Goal: Task Accomplishment & Management: Use online tool/utility

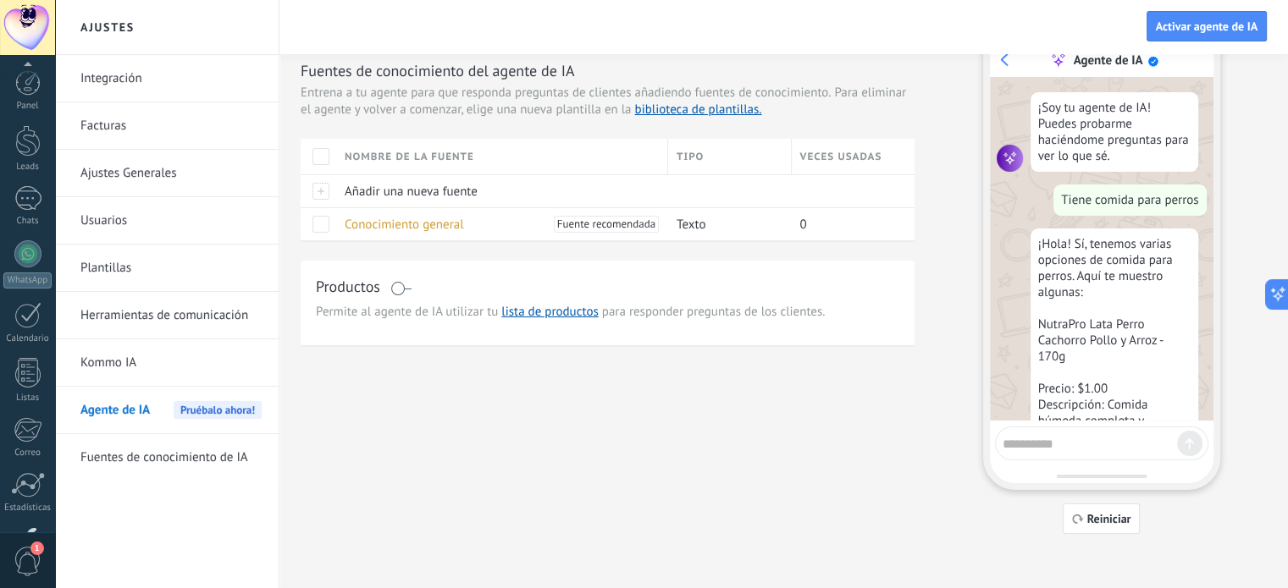
scroll to position [2207, 0]
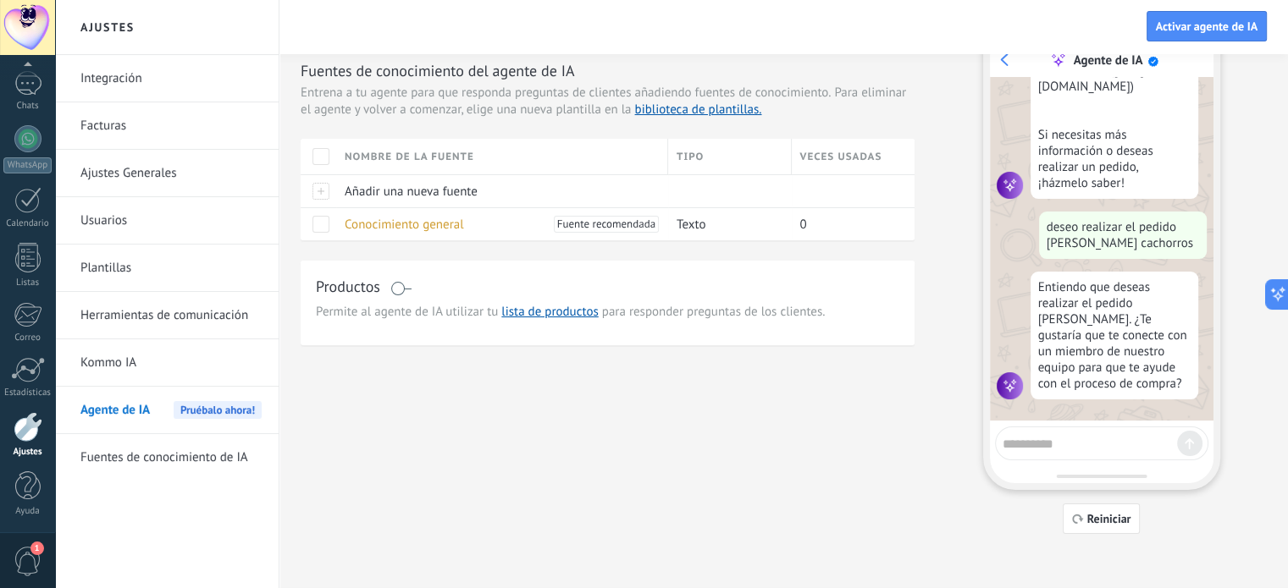
click at [657, 399] on div "Fuentes Acciones Integraciones Personalidad Fuentes de conocimiento del agente …" at bounding box center [784, 273] width 966 height 522
click at [699, 399] on div "Fuentes Acciones Integraciones Personalidad Fuentes de conocimiento del agente …" at bounding box center [784, 273] width 966 height 522
click at [579, 385] on div "Fuentes Acciones Integraciones Personalidad Fuentes de conocimiento del agente …" at bounding box center [784, 273] width 966 height 522
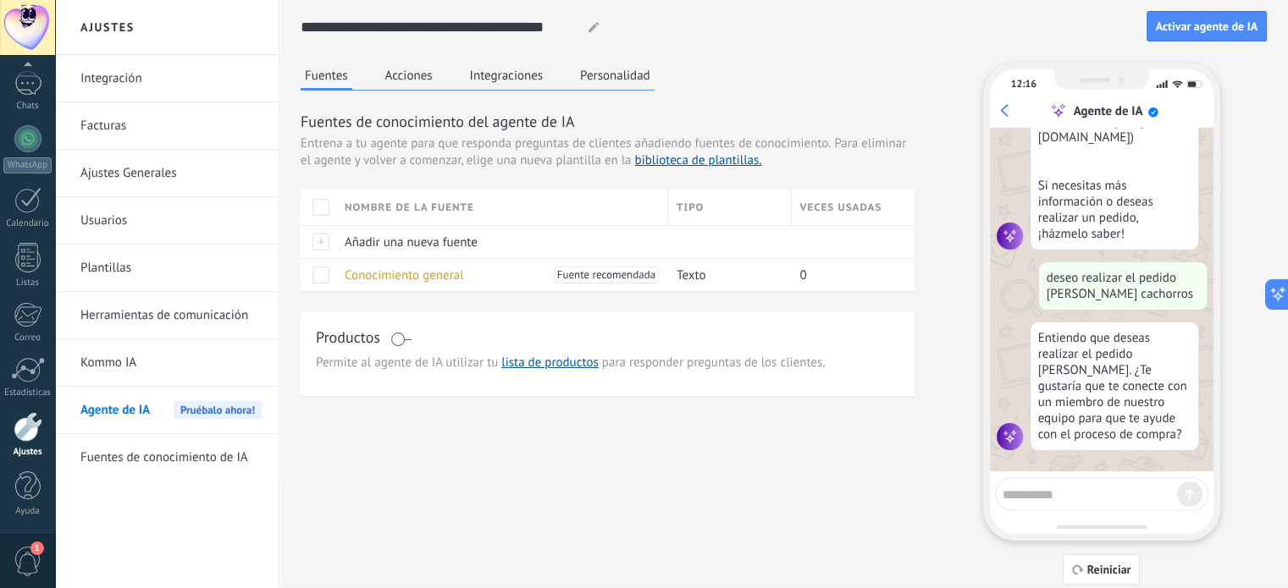
click at [625, 484] on div "Fuentes Acciones Integraciones Personalidad Fuentes de conocimiento del agente …" at bounding box center [784, 324] width 966 height 522
click at [786, 463] on div "Fuentes Acciones Integraciones Personalidad Fuentes de conocimiento del agente …" at bounding box center [784, 324] width 966 height 522
click at [830, 467] on div "Fuentes Acciones Integraciones Personalidad Fuentes de conocimiento del agente …" at bounding box center [784, 324] width 966 height 522
click at [639, 413] on div "Fuentes Acciones Integraciones Personalidad Fuentes de conocimiento del agente …" at bounding box center [784, 324] width 966 height 522
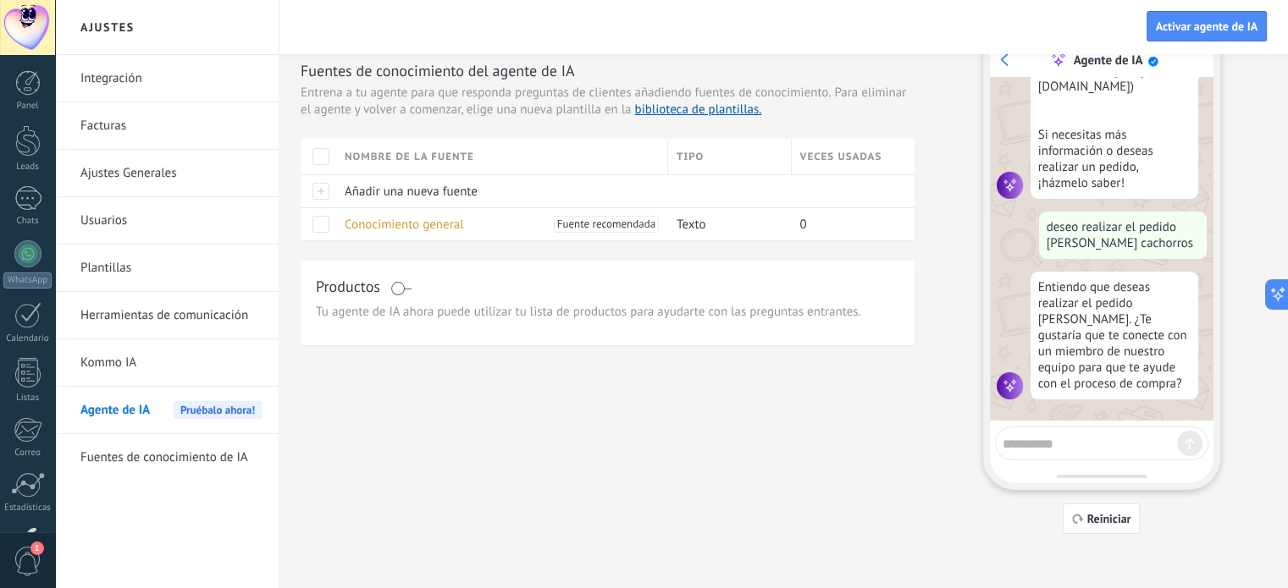
scroll to position [0, 0]
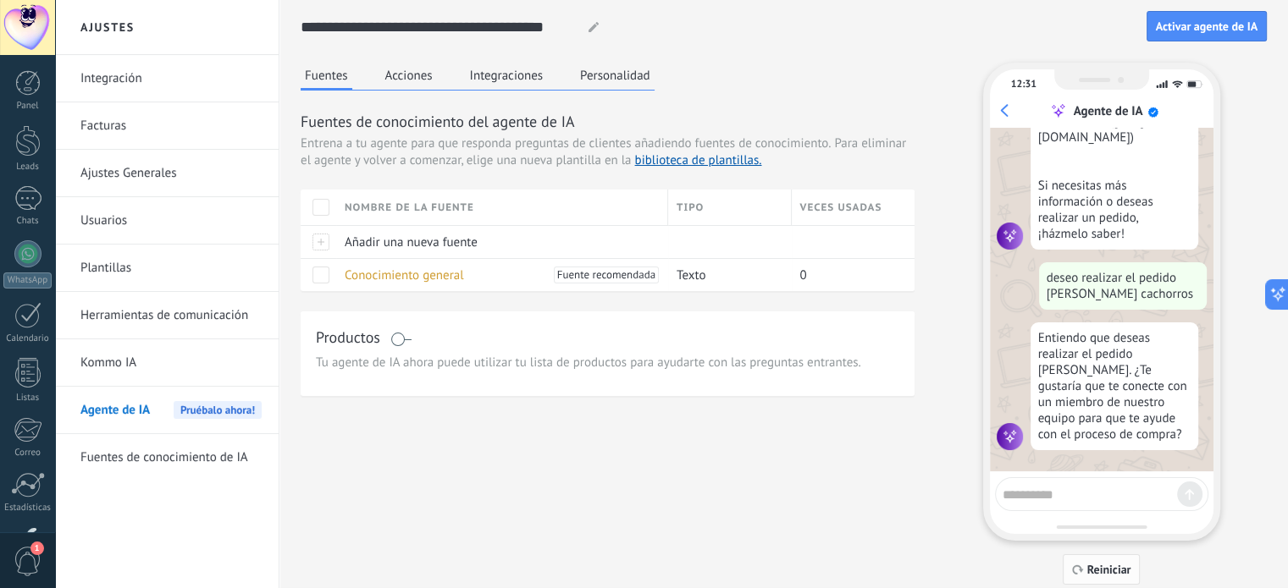
click at [1091, 569] on span "Reiniciar" at bounding box center [1109, 570] width 44 height 12
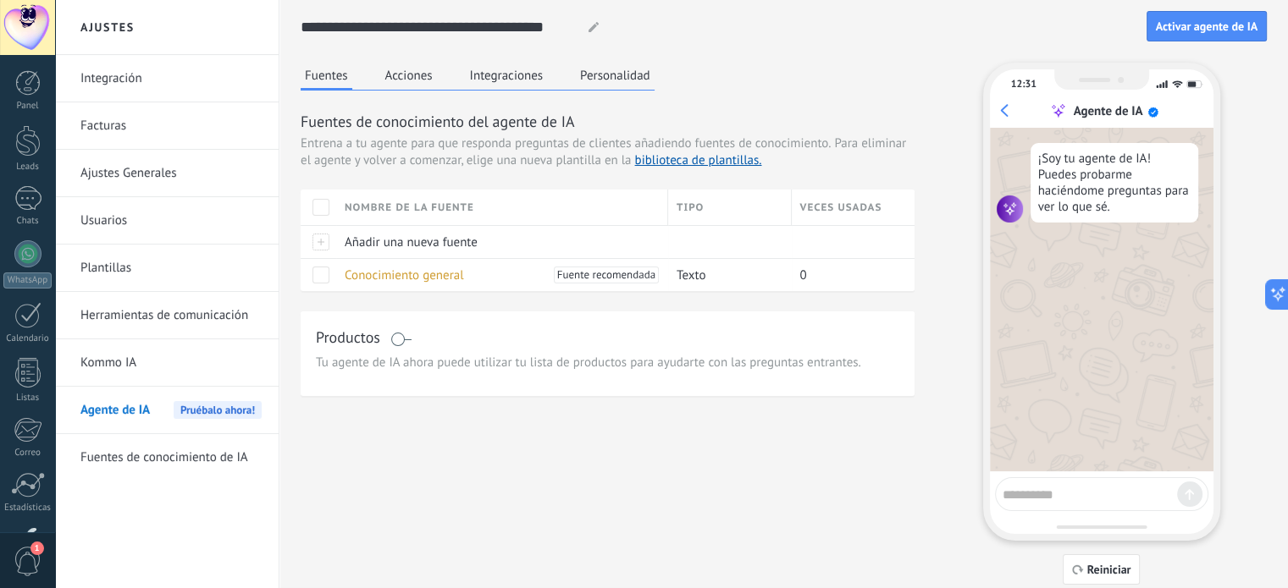
click at [1055, 505] on div at bounding box center [1101, 495] width 213 height 34
click at [1067, 487] on textarea at bounding box center [1090, 492] width 174 height 21
type textarea "********"
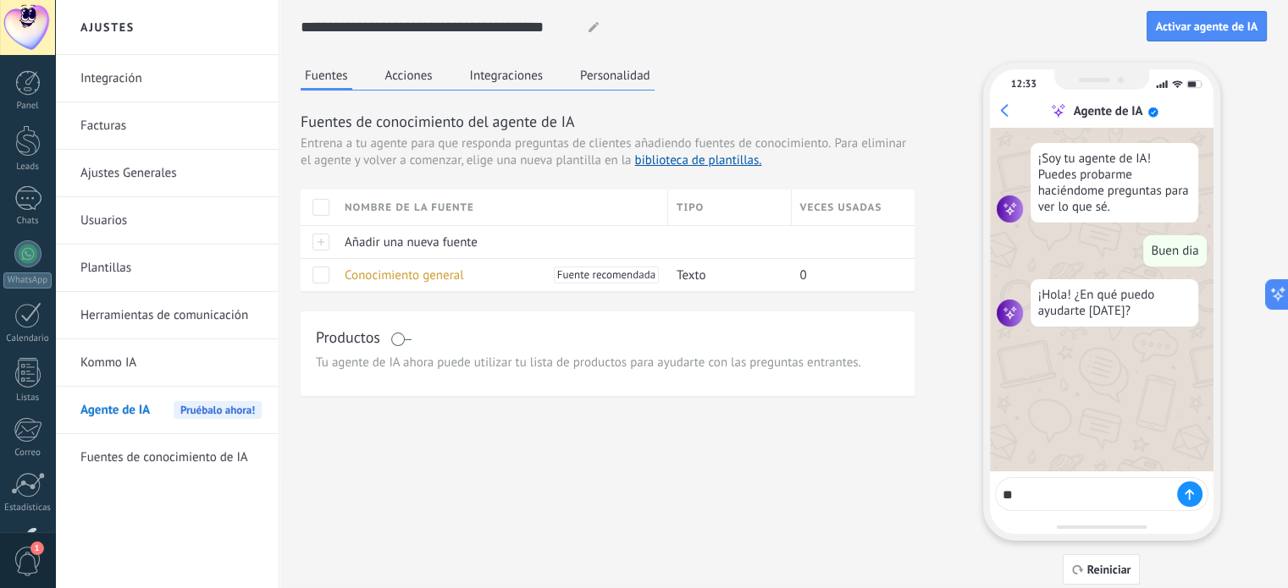
type textarea "*"
type textarea "**********"
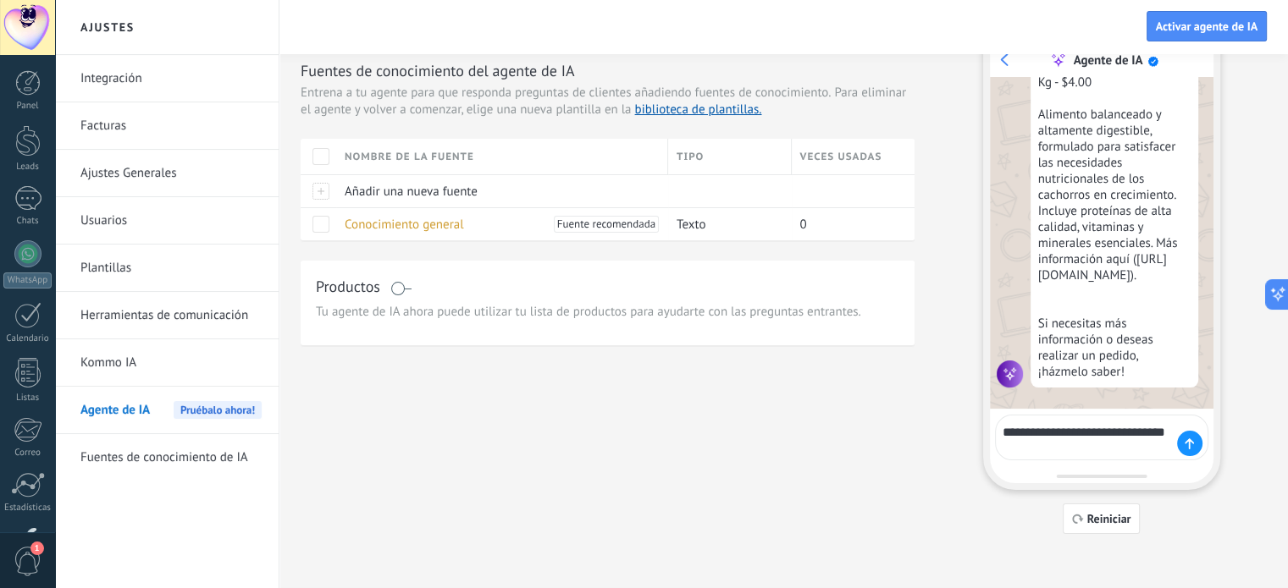
scroll to position [709, 0]
type textarea "**********"
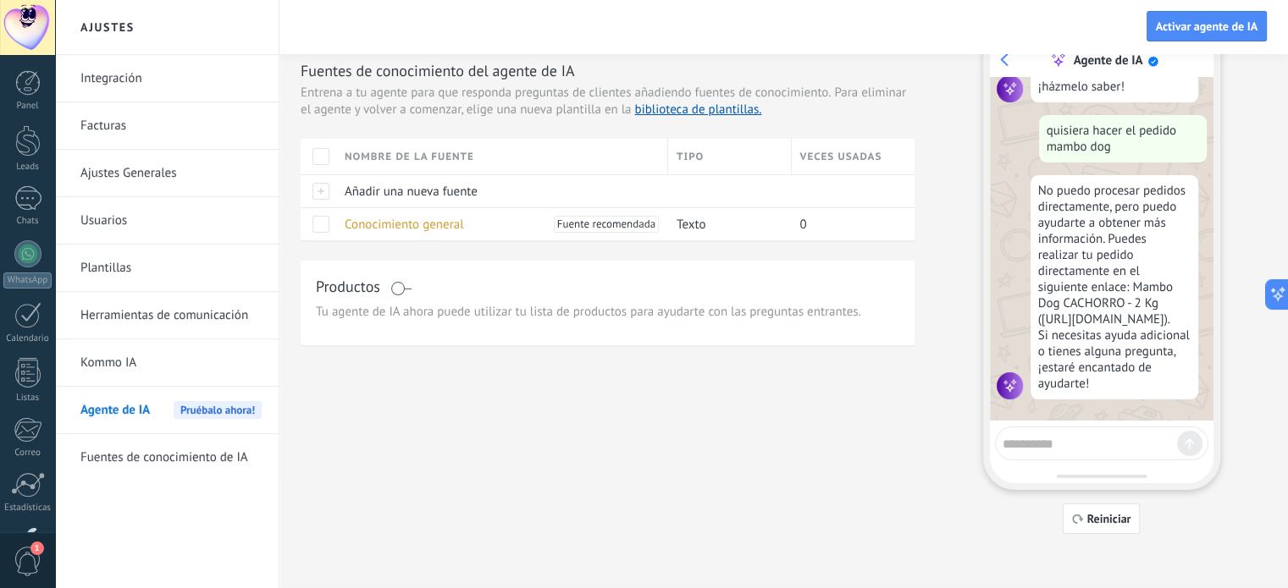
scroll to position [1030, 0]
drag, startPoint x: 1041, startPoint y: 282, endPoint x: 1053, endPoint y: 315, distance: 35.4
click at [1053, 315] on div "No puedo procesar pedidos directamente, pero puedo ayudarte a obtener más infor…" at bounding box center [1114, 287] width 168 height 224
copy div "https://jhokam.com/product/mambo-dog-cachorro-2-kg/"
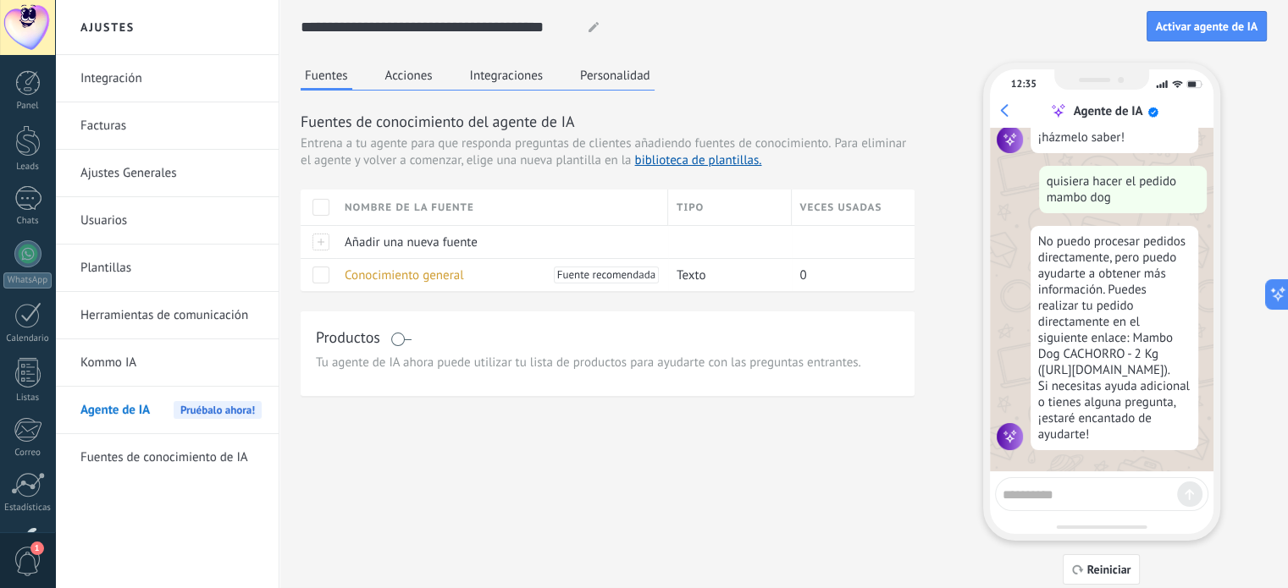
click at [1087, 494] on textarea at bounding box center [1090, 492] width 174 height 21
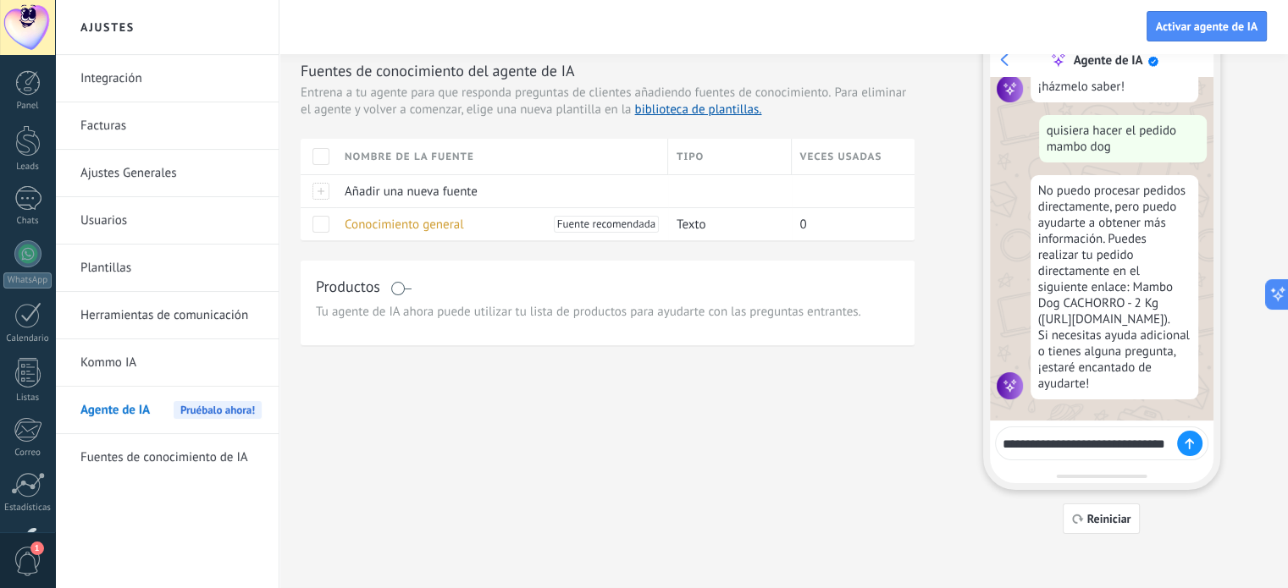
scroll to position [1041, 0]
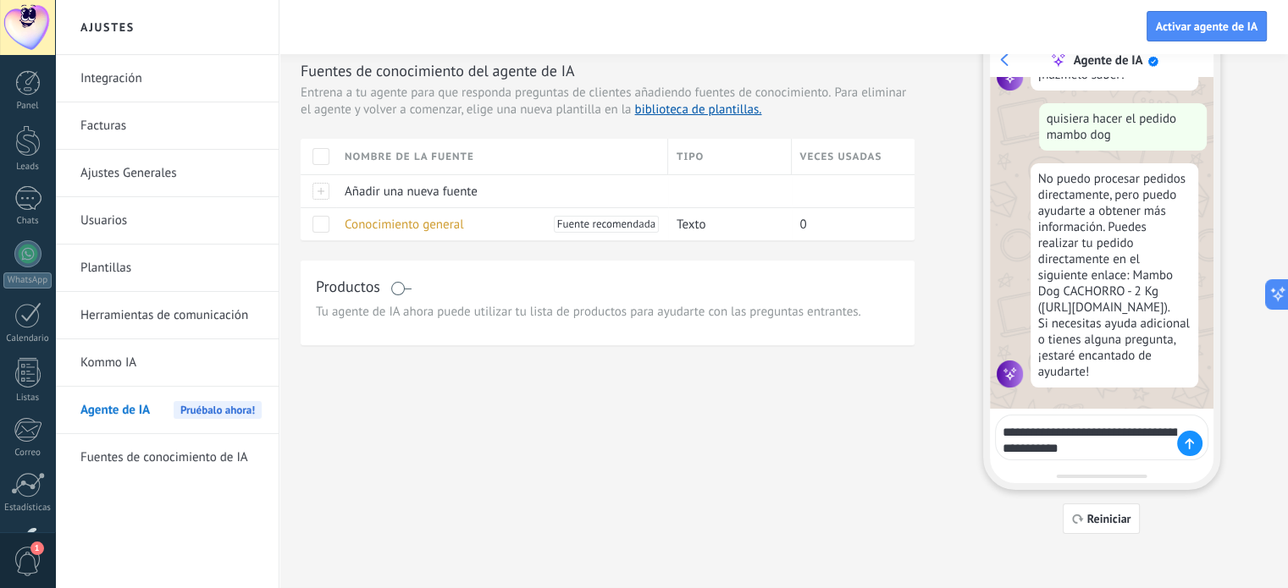
type textarea "**********"
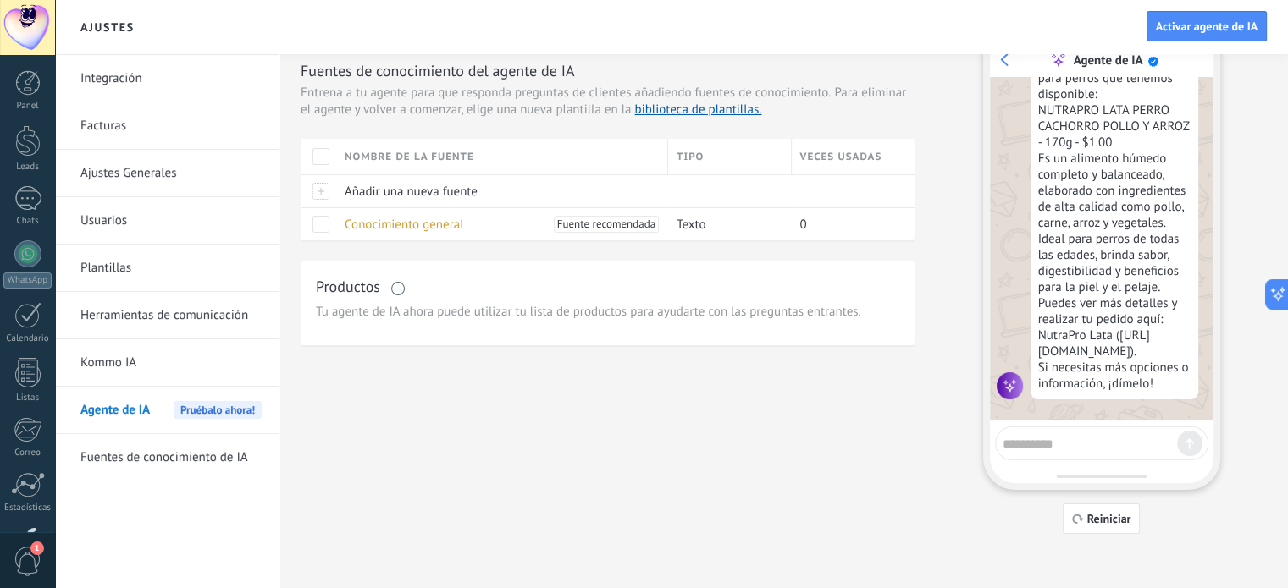
scroll to position [1521, 0]
drag, startPoint x: 1040, startPoint y: 304, endPoint x: 1070, endPoint y: 349, distance: 54.2
click at [1070, 351] on div "Aquí tienes un suplemento para perros que tenemos disponible: NUTRAPRO LATA PER…" at bounding box center [1114, 223] width 168 height 353
copy div "https://jhokam.com/product/nutrapro-lata-perro-cachorro-pollo-y-arroz-170g/"
click at [1110, 286] on div "Aquí tienes un suplemento para perros que tenemos disponible: NUTRAPRO LATA PER…" at bounding box center [1114, 223] width 168 height 353
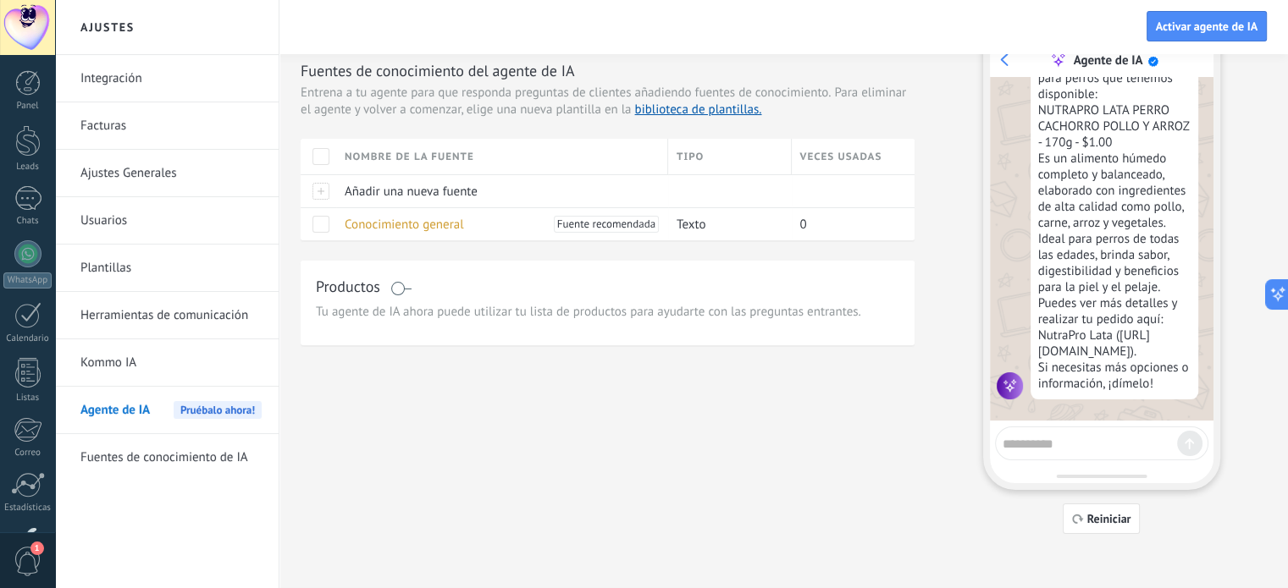
scroll to position [1524, 0]
drag, startPoint x: 1121, startPoint y: 257, endPoint x: 1186, endPoint y: 185, distance: 97.1
click at [1186, 185] on div "Aquí tienes un suplemento para perros que tenemos disponible: NUTRAPRO LATA PER…" at bounding box center [1114, 223] width 168 height 353
click at [1104, 440] on textarea at bounding box center [1090, 441] width 174 height 21
type textarea "*"
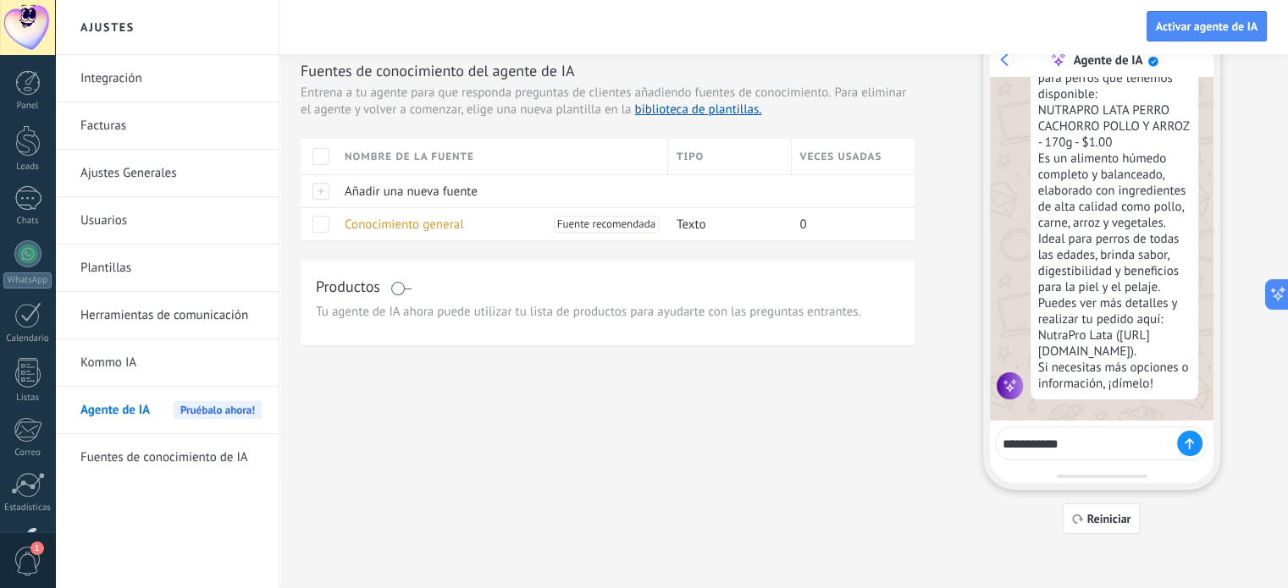
type textarea "**********"
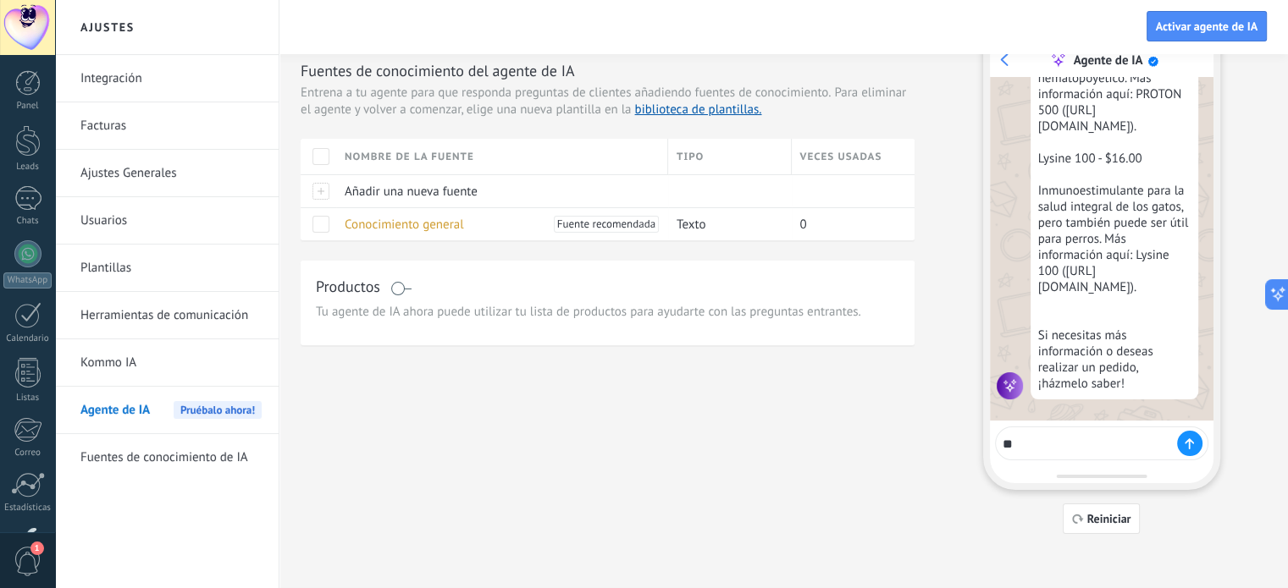
scroll to position [2409, 0]
type textarea "*"
click at [1062, 442] on textarea "********" at bounding box center [1090, 441] width 174 height 21
type textarea "**********"
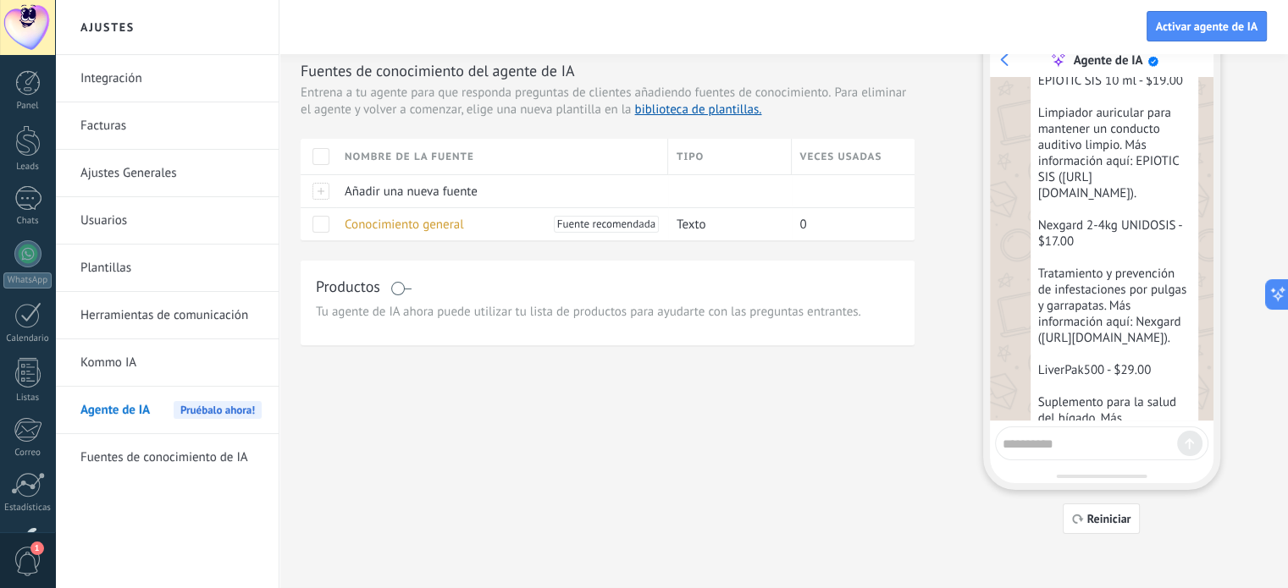
scroll to position [2759, 0]
drag, startPoint x: 1124, startPoint y: 269, endPoint x: 1121, endPoint y: 286, distance: 17.3
click at [1121, 286] on div "No tenemos "viusid" en nuestro catálogo, pero aquí hay algunos productos que po…" at bounding box center [1114, 218] width 168 height 723
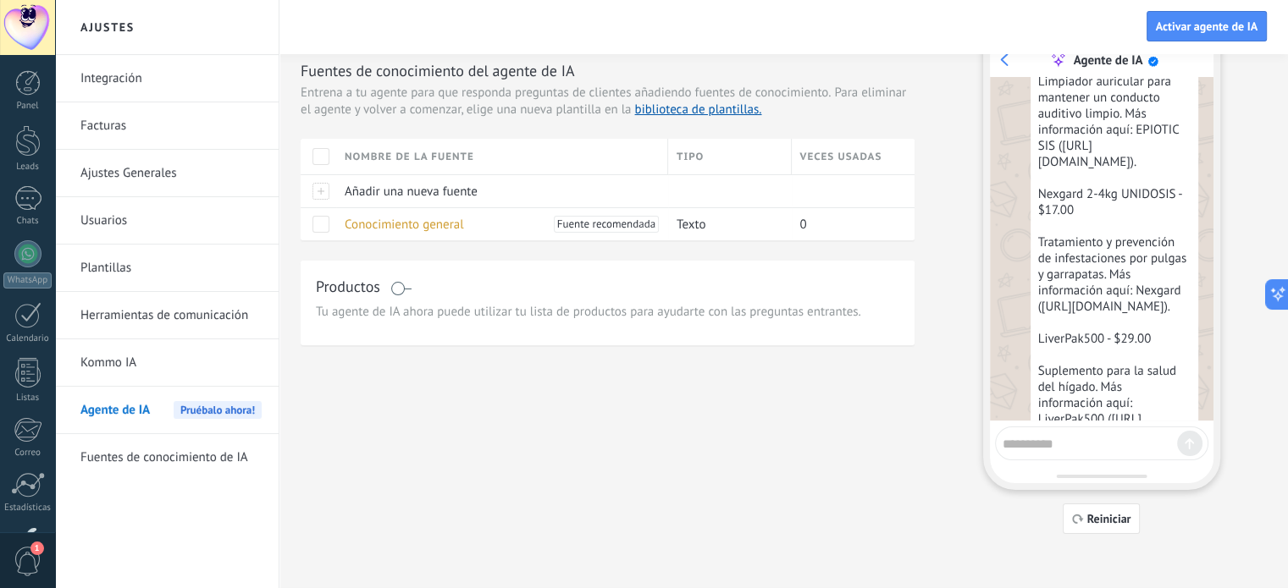
scroll to position [2794, 0]
click at [1094, 349] on div "No tenemos "viusid" en nuestro catálogo, pero aquí hay algunos productos que po…" at bounding box center [1114, 182] width 168 height 723
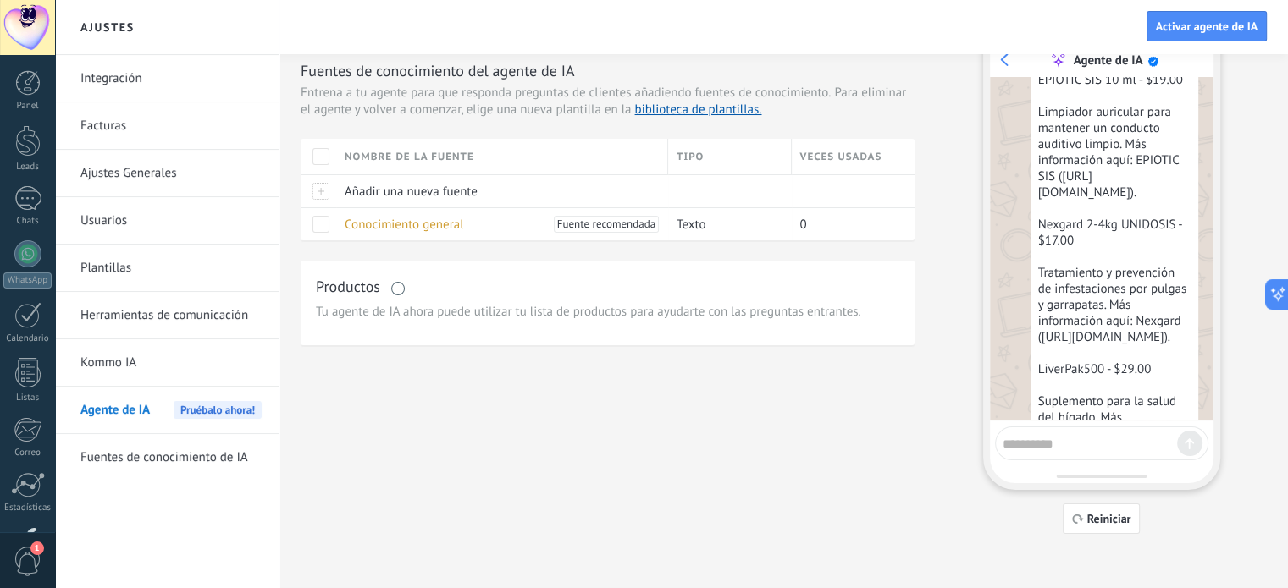
scroll to position [2752, 0]
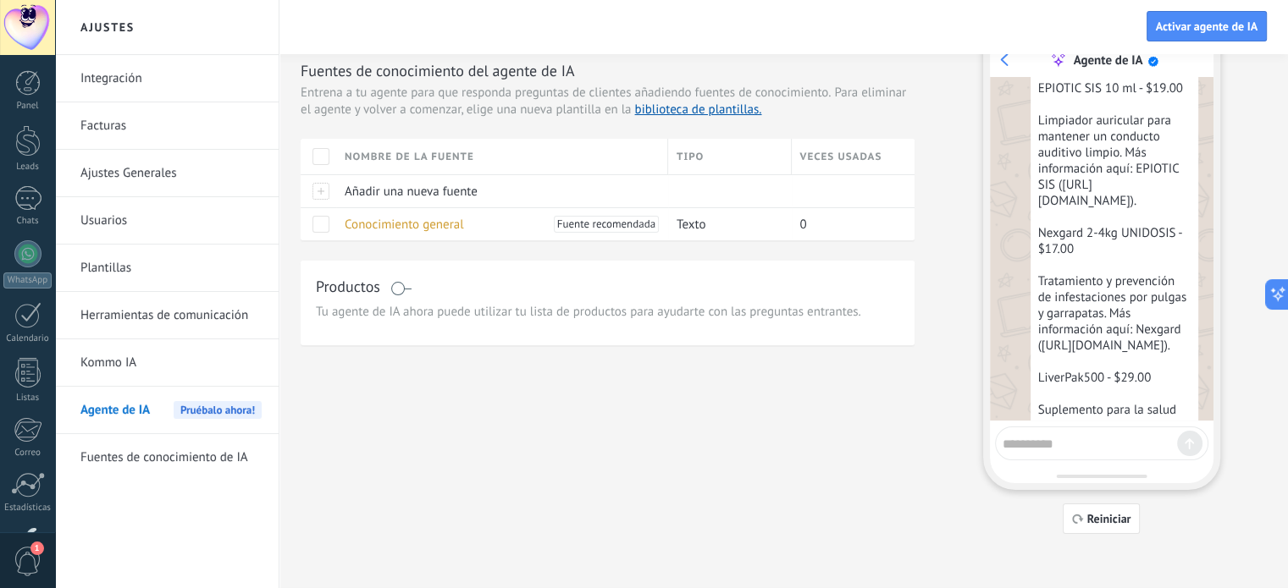
click at [1055, 439] on textarea at bounding box center [1090, 441] width 174 height 21
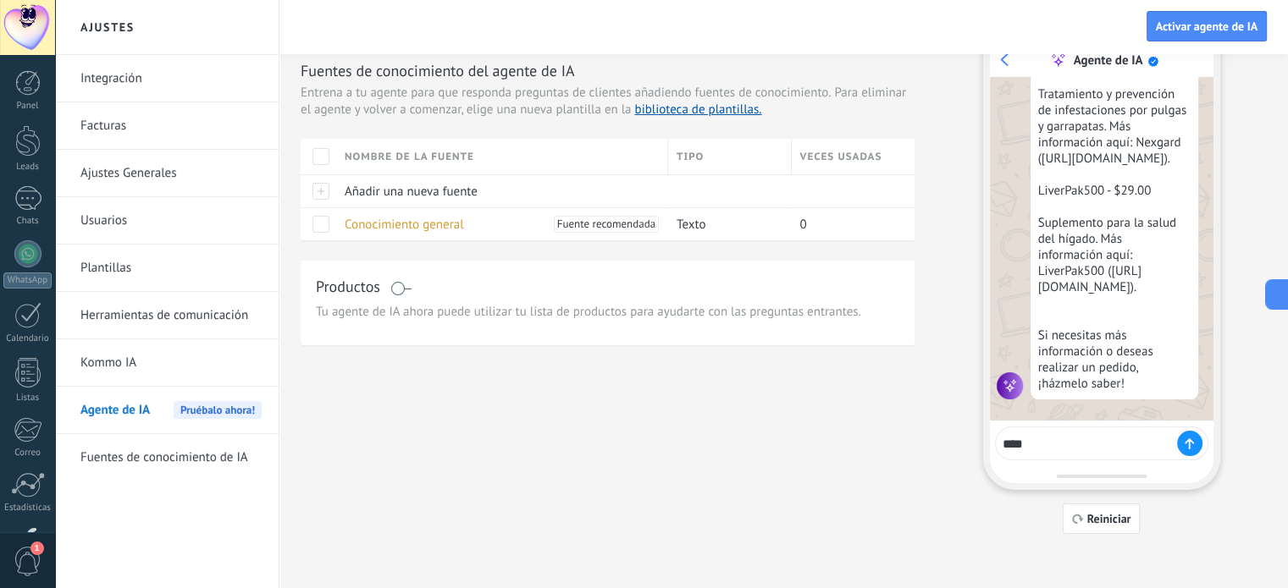
scroll to position [3262, 0]
type textarea "*********"
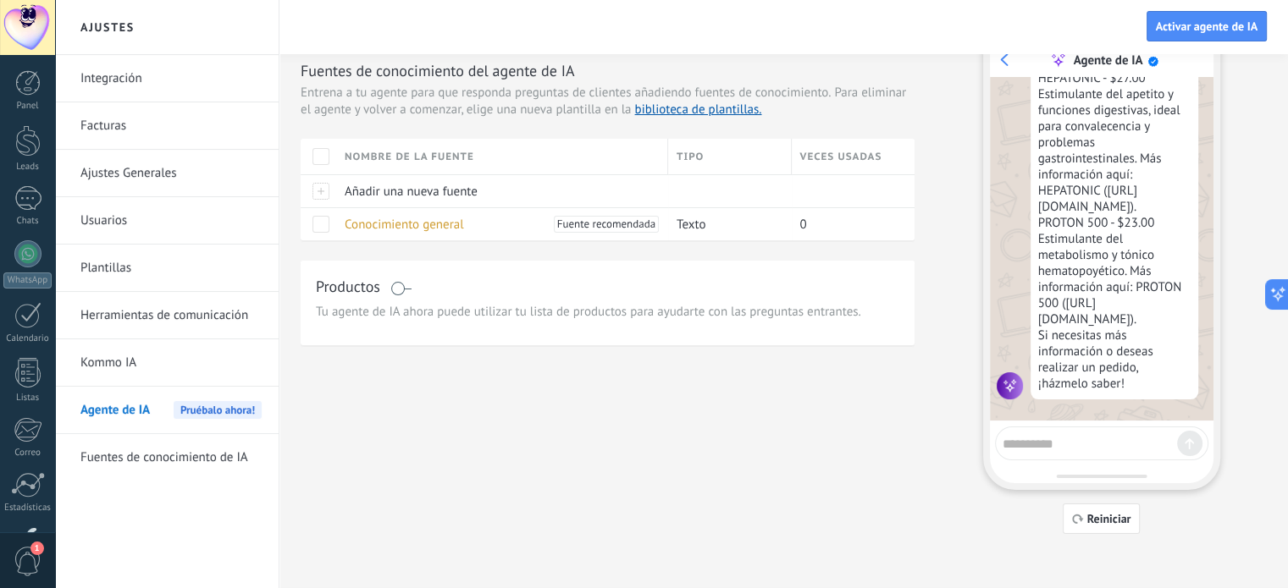
scroll to position [3756, 0]
click at [1069, 454] on div at bounding box center [1101, 444] width 213 height 34
click at [1052, 446] on textarea at bounding box center [1090, 441] width 174 height 21
drag, startPoint x: 1053, startPoint y: 446, endPoint x: 924, endPoint y: 460, distance: 130.3
click at [923, 460] on div "Fuentes Acciones Integraciones Personalidad Fuentes de conocimiento del agente …" at bounding box center [784, 273] width 966 height 522
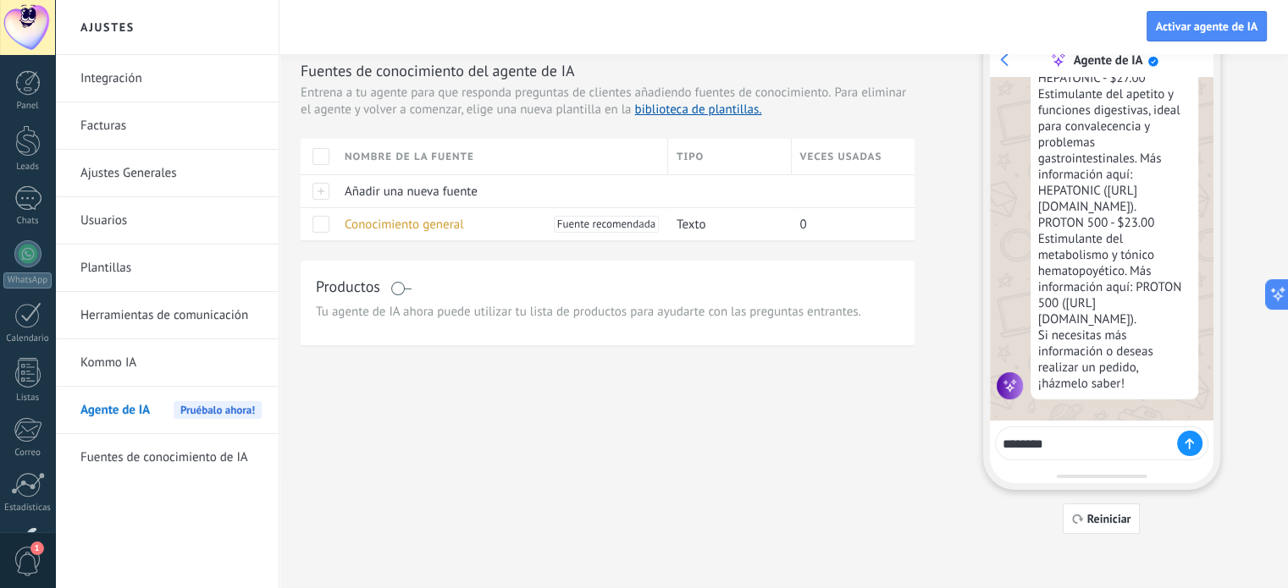
type textarea "*********"
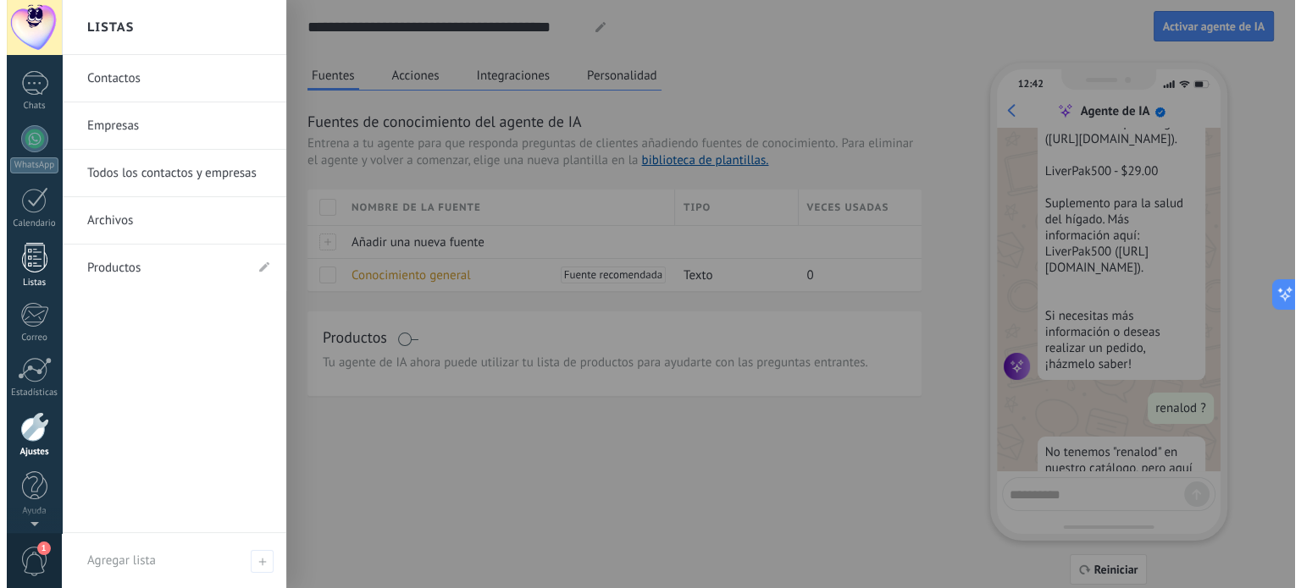
scroll to position [0, 0]
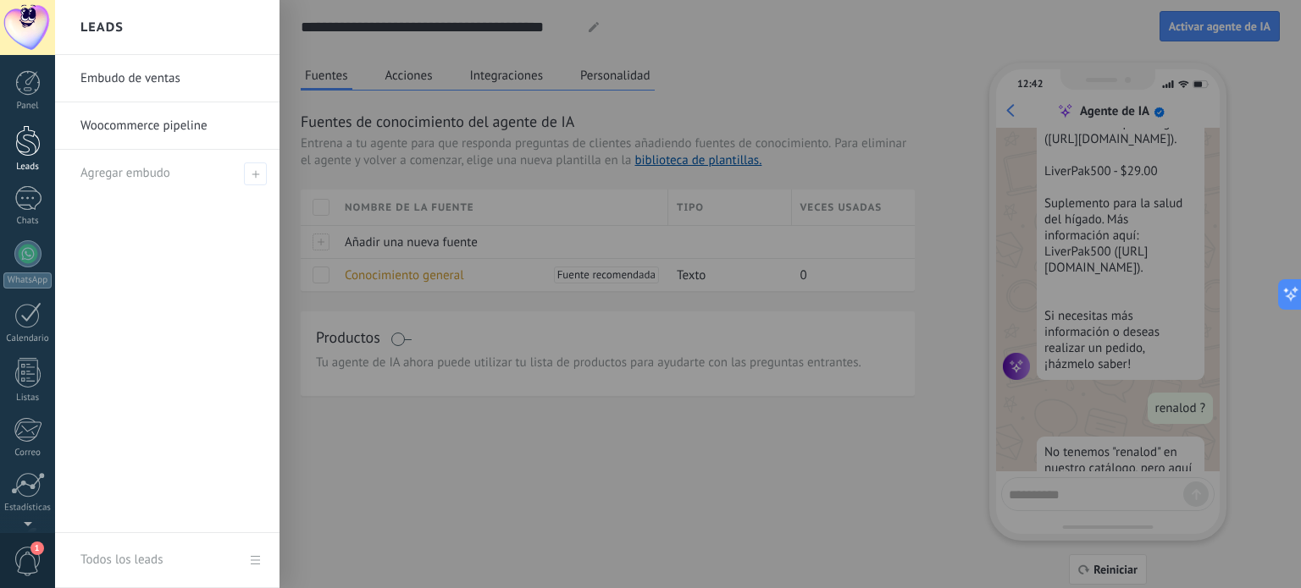
click at [17, 157] on link "Leads" at bounding box center [27, 148] width 55 height 47
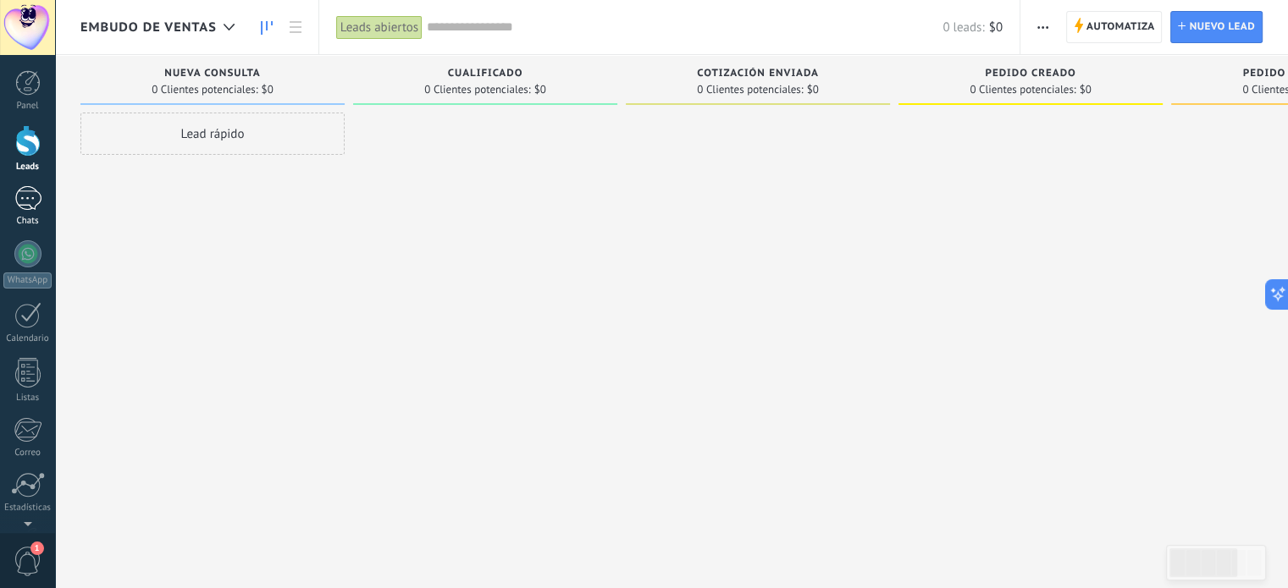
click at [25, 201] on div at bounding box center [27, 198] width 27 height 25
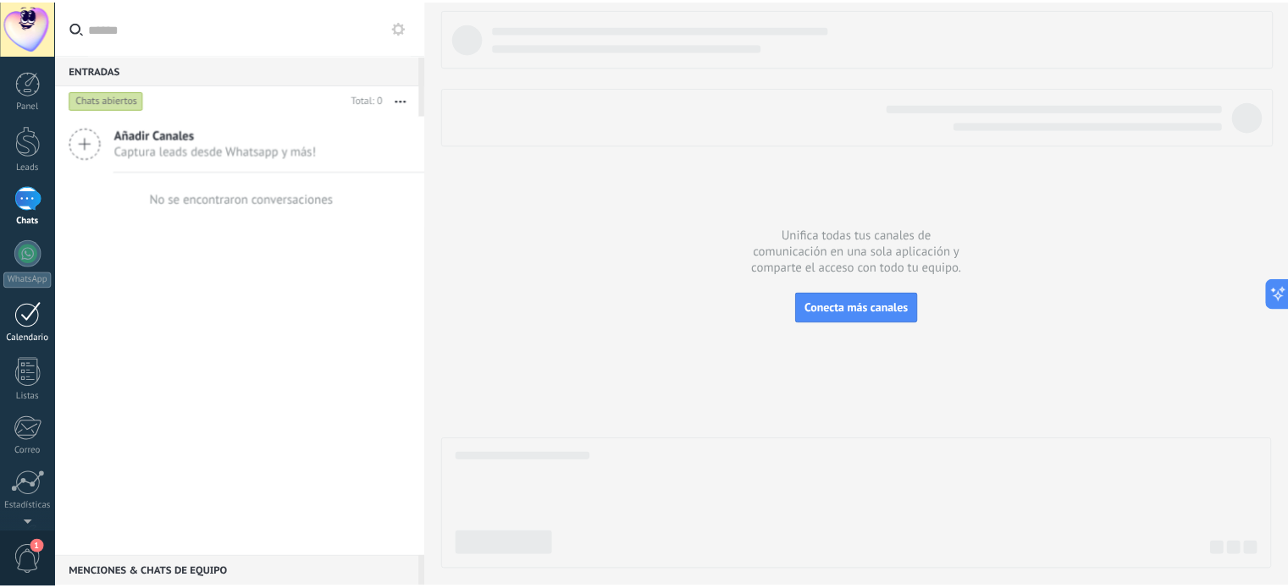
scroll to position [115, 0]
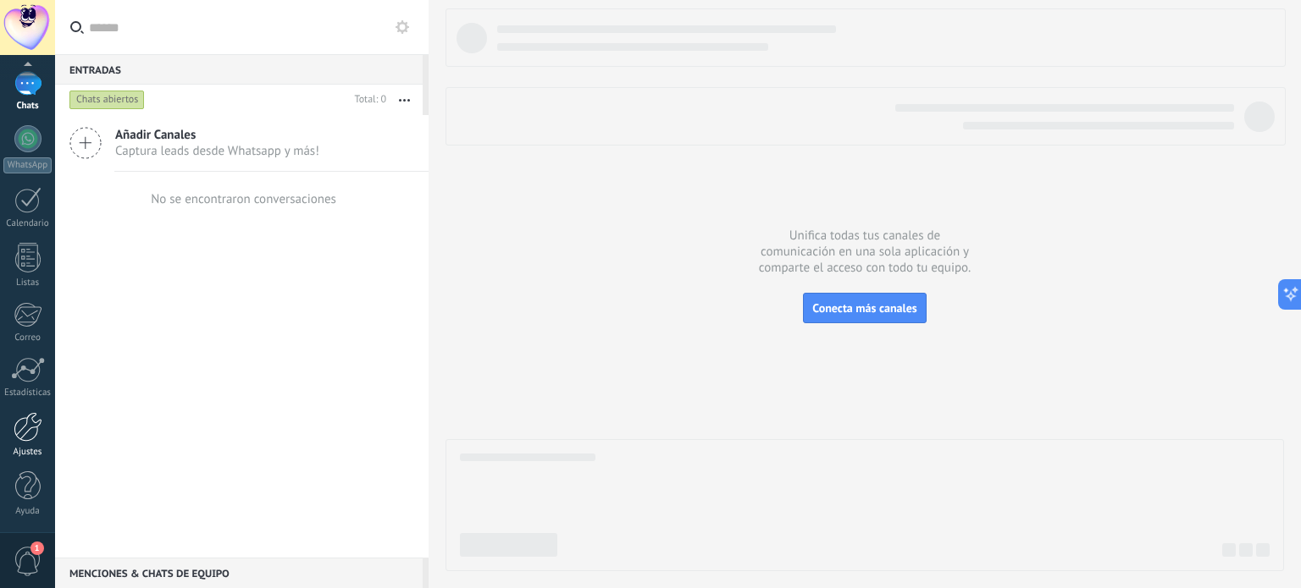
click at [25, 430] on div at bounding box center [28, 427] width 29 height 30
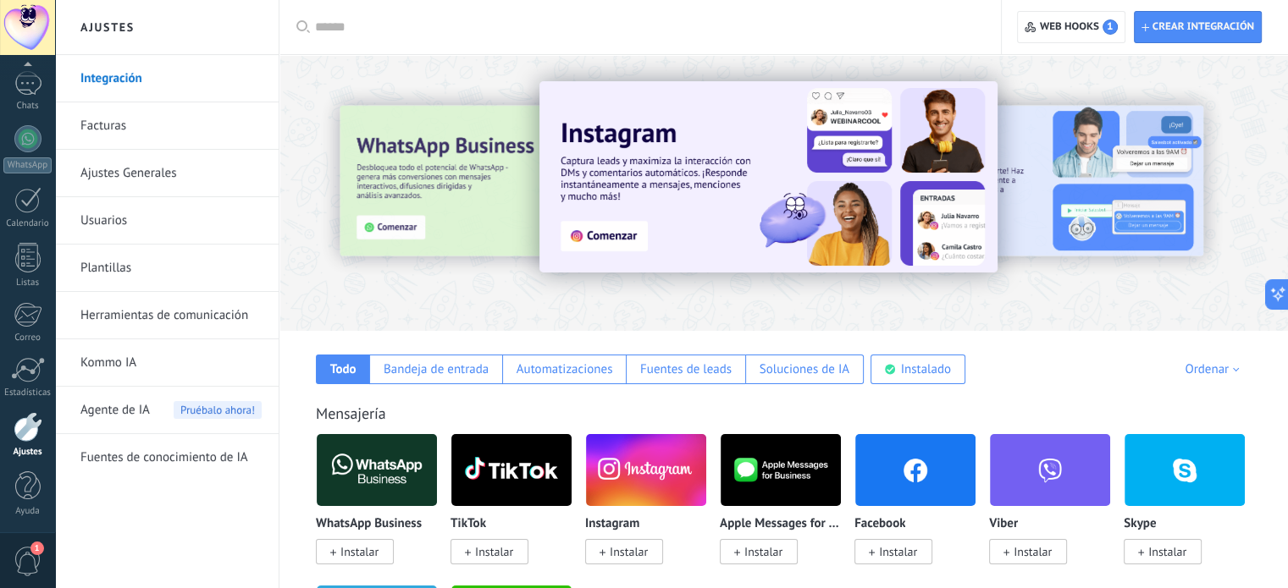
click at [135, 395] on span "Agente de IA" at bounding box center [114, 410] width 69 height 47
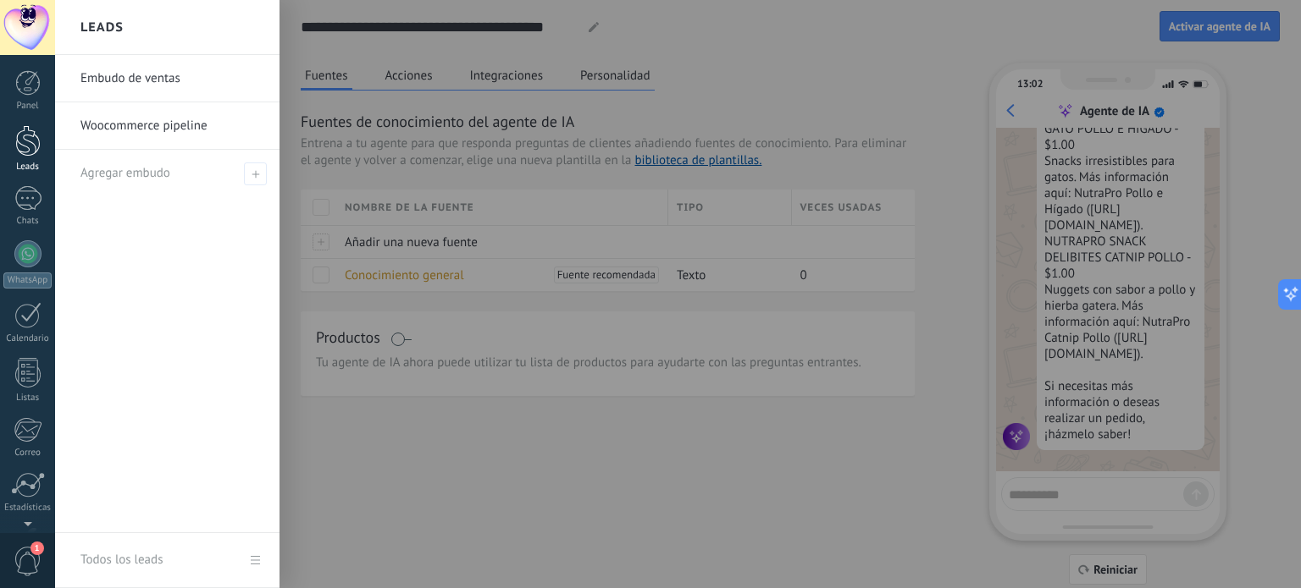
click at [20, 165] on div "Leads" at bounding box center [27, 167] width 49 height 11
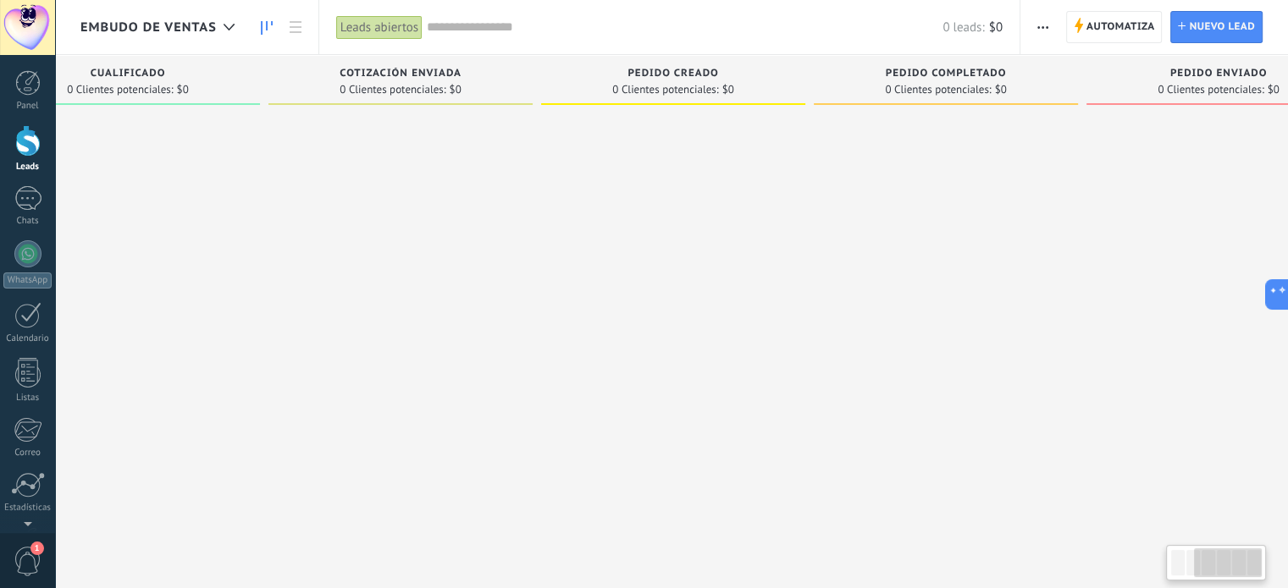
scroll to position [0, 445]
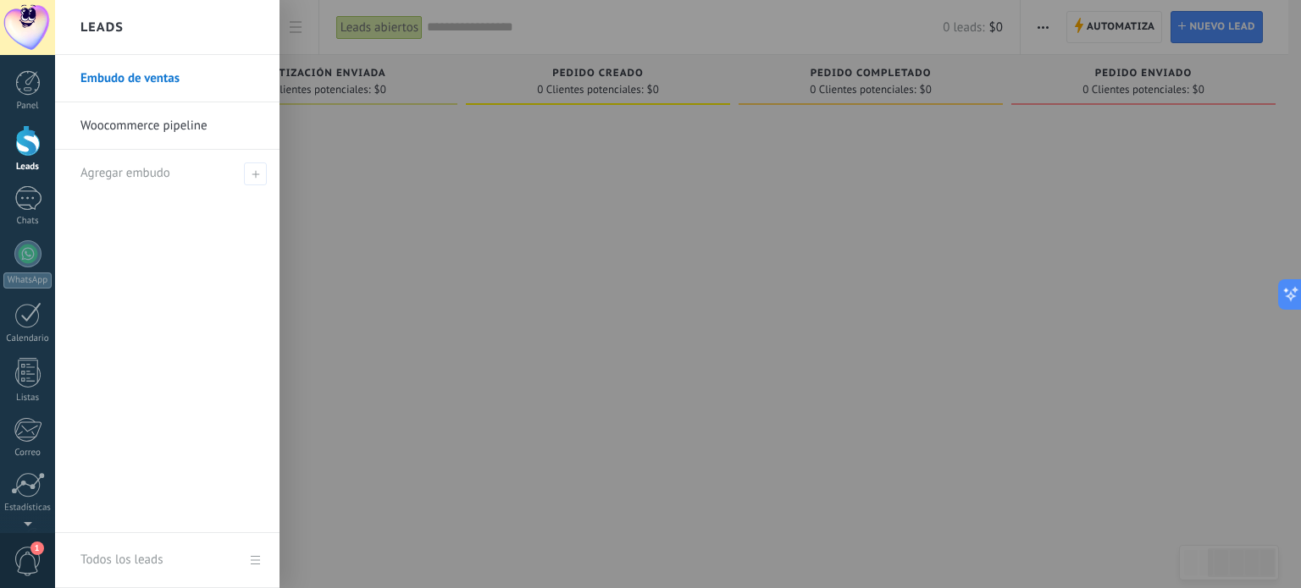
click at [28, 156] on div at bounding box center [27, 140] width 25 height 31
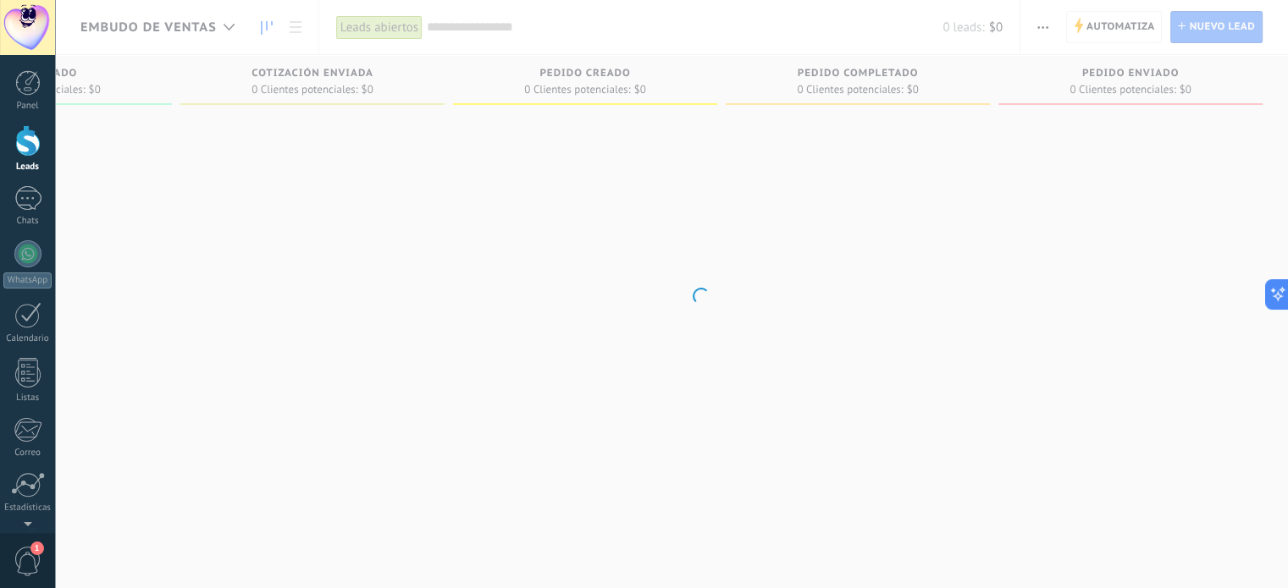
scroll to position [0, 433]
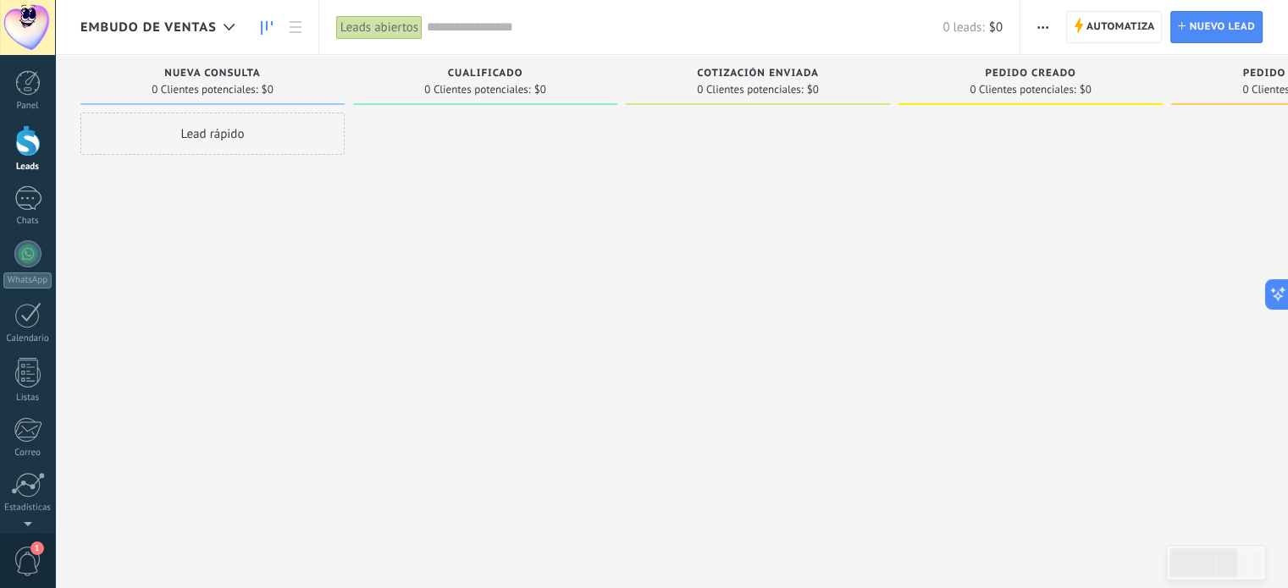
click at [414, 510] on div "Lamentablemente, no hay leads con estos parámetros. Mostrar todo Leads Entrante…" at bounding box center [906, 315] width 1653 height 521
click at [763, 308] on div at bounding box center [758, 296] width 264 height 367
